Goal: Obtain resource: Obtain resource

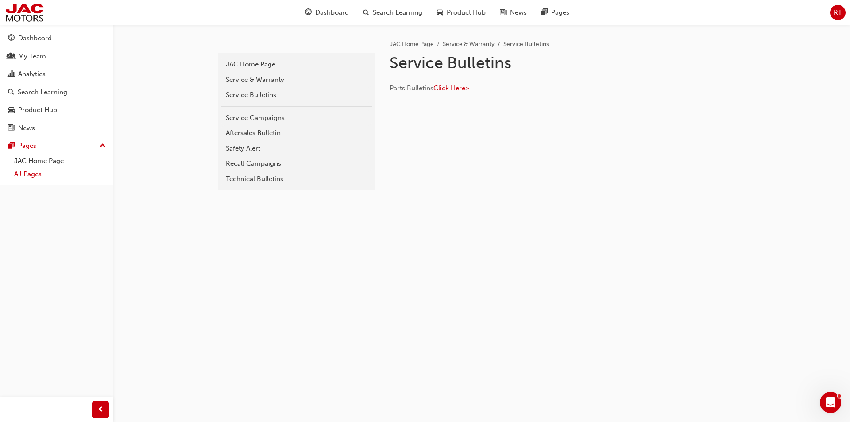
click at [32, 176] on link "All Pages" at bounding box center [60, 174] width 99 height 14
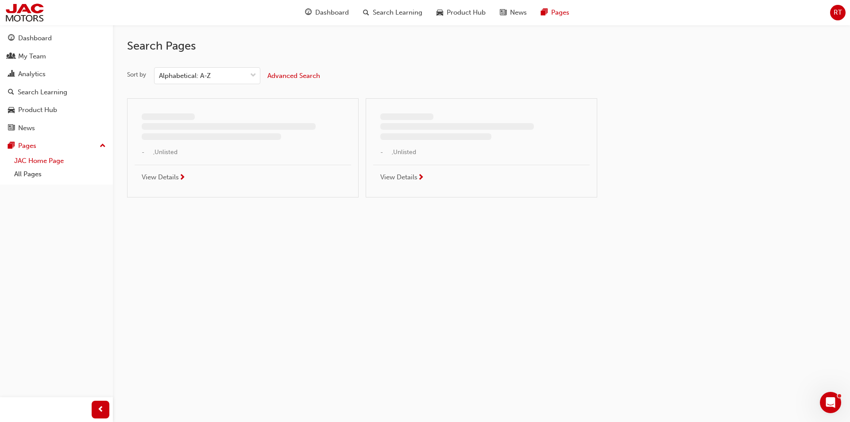
click at [42, 163] on link "JAC Home Page" at bounding box center [60, 161] width 99 height 14
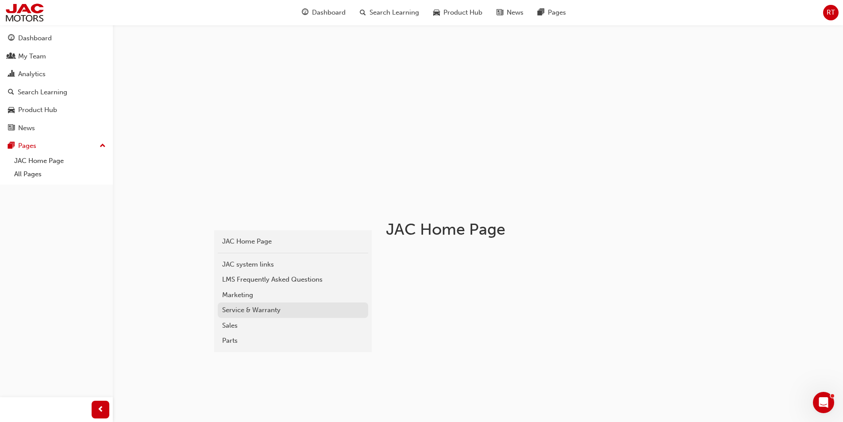
click at [264, 307] on div "Service & Warranty" at bounding box center [293, 310] width 142 height 10
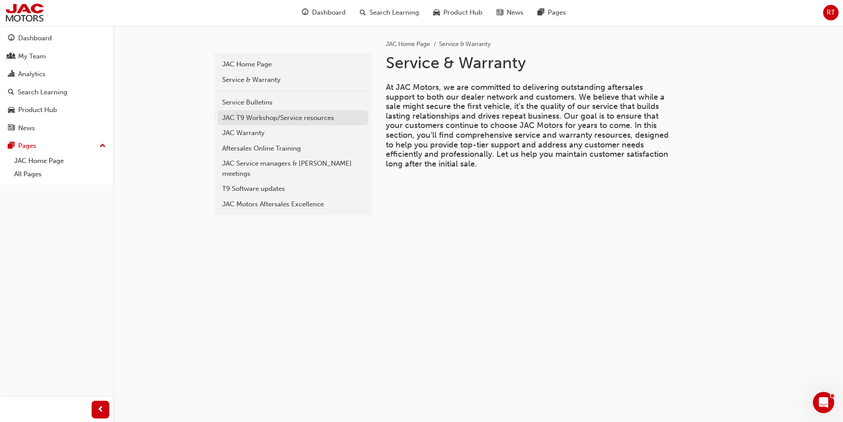
click at [295, 115] on div "JAC T9 Workshop/Service resources" at bounding box center [293, 118] width 142 height 10
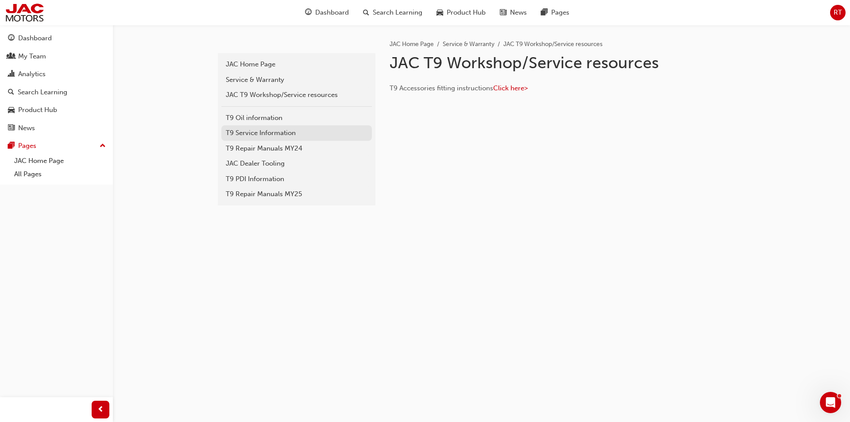
click at [281, 131] on div "T9 Service Information" at bounding box center [297, 133] width 142 height 10
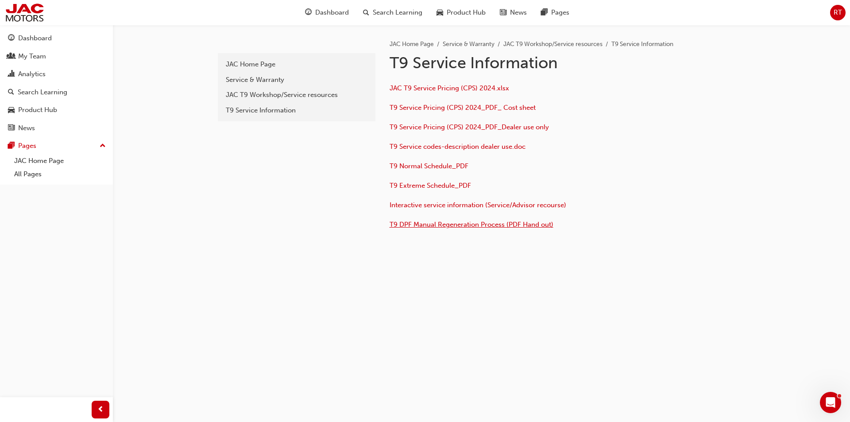
click at [453, 223] on span "T9 DPF Manual Regeneration Process (PDF Hand out)" at bounding box center [471, 224] width 164 height 8
